Goal: Information Seeking & Learning: Learn about a topic

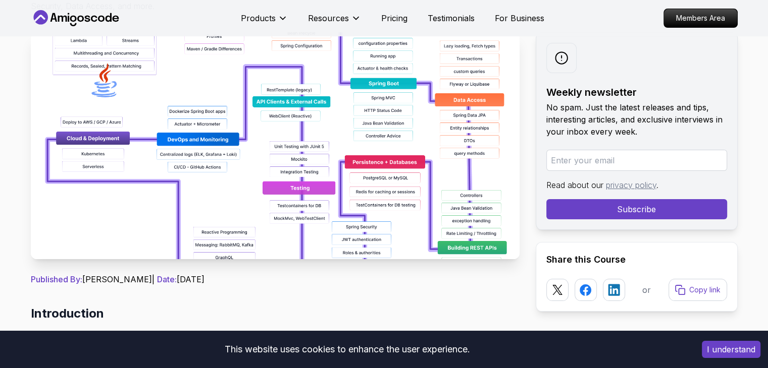
click at [462, 248] on img at bounding box center [275, 145] width 489 height 227
click at [355, 156] on img at bounding box center [275, 145] width 489 height 227
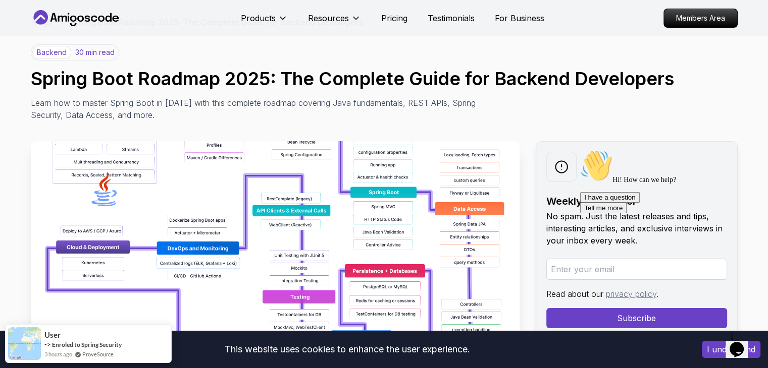
scroll to position [34, 0]
